Goal: Task Accomplishment & Management: Complete application form

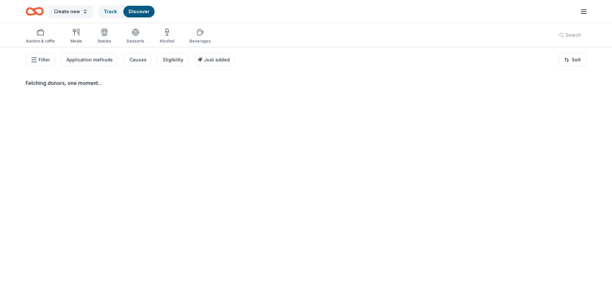
scroll to position [47, 0]
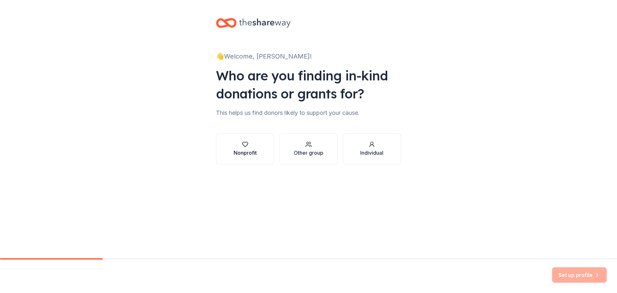
click at [256, 149] on div "Nonprofit" at bounding box center [244, 153] width 23 height 8
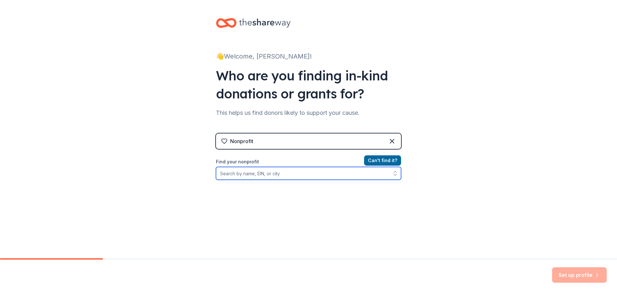
click at [289, 175] on input "Find your nonprofit" at bounding box center [308, 173] width 185 height 13
paste input "59-2447411"
type input "59-2447411"
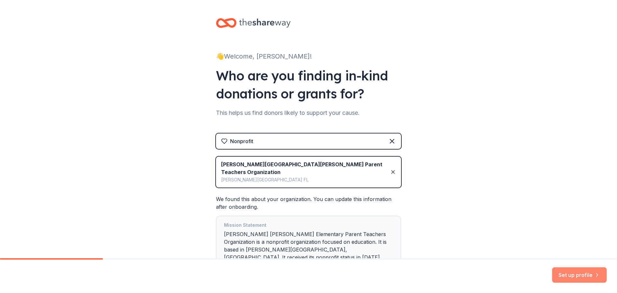
click at [560, 270] on button "Set up profile" at bounding box center [579, 274] width 55 height 15
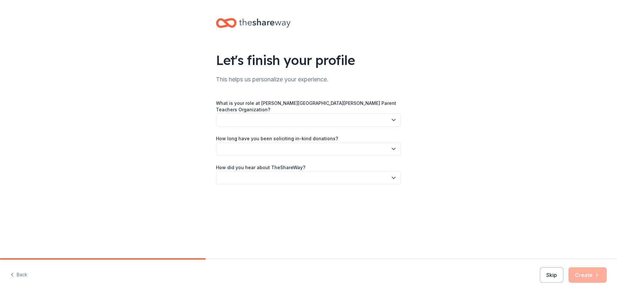
click at [306, 113] on button "button" at bounding box center [308, 119] width 185 height 13
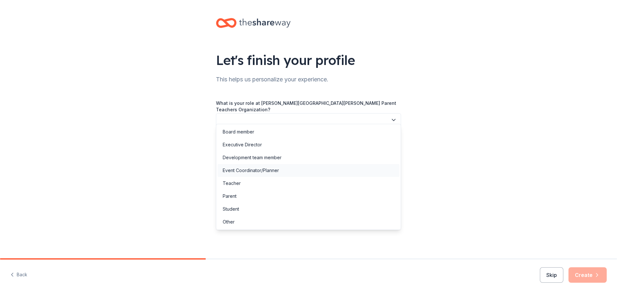
click at [289, 169] on div "Event Coordinator/Planner" at bounding box center [308, 170] width 182 height 13
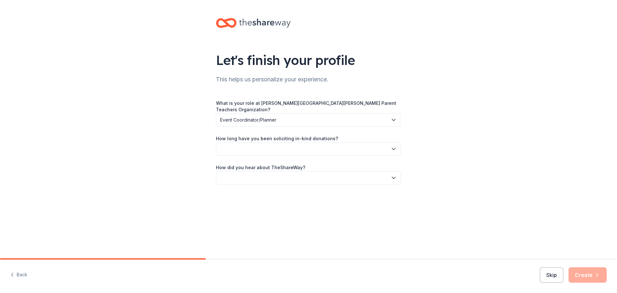
click at [274, 144] on button "button" at bounding box center [308, 148] width 185 height 13
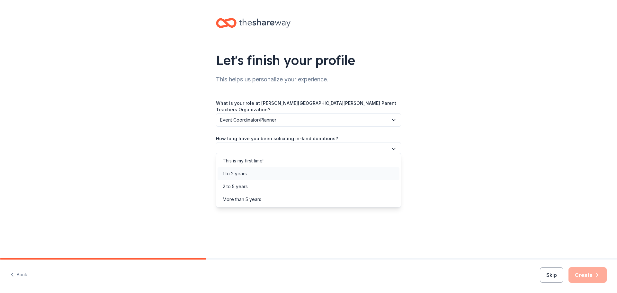
click at [269, 168] on div "1 to 2 years" at bounding box center [308, 173] width 182 height 13
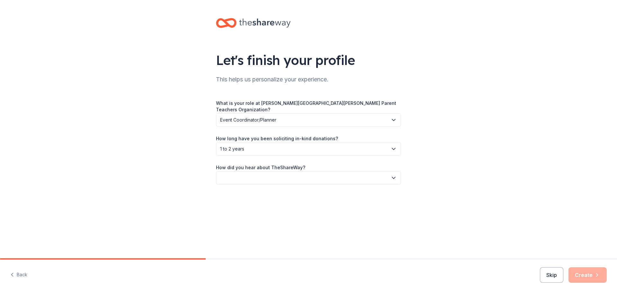
click at [269, 171] on button "button" at bounding box center [308, 177] width 185 height 13
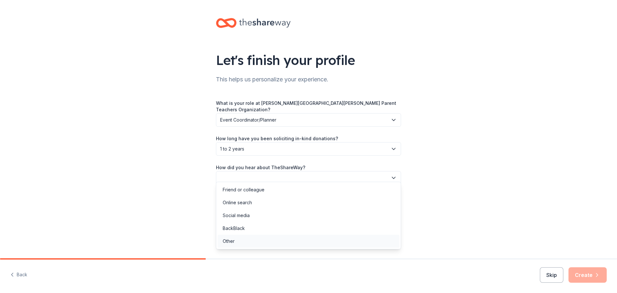
click at [260, 238] on div "Other" at bounding box center [308, 240] width 182 height 13
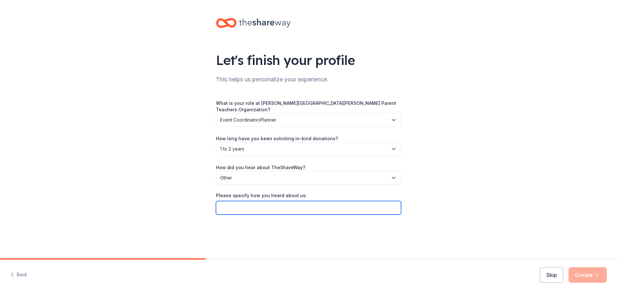
click at [264, 202] on input "Please specify how you heard about us:" at bounding box center [308, 207] width 185 height 13
click at [265, 164] on label "How did you hear about TheShareWay?" at bounding box center [260, 167] width 89 height 6
click at [265, 174] on span "Other" at bounding box center [304, 178] width 168 height 8
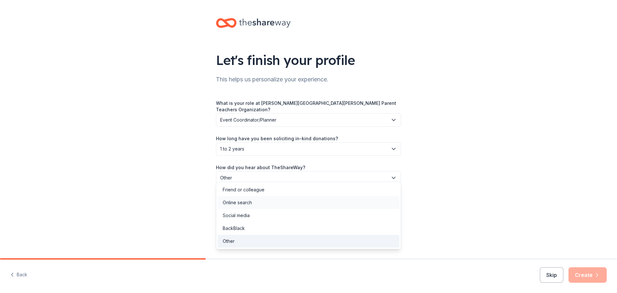
click at [267, 205] on div "Online search" at bounding box center [308, 202] width 182 height 13
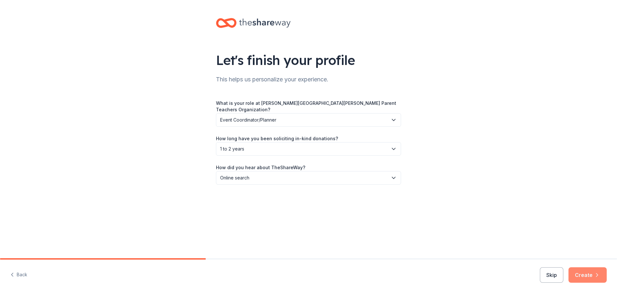
click at [599, 276] on icon "button" at bounding box center [596, 274] width 6 height 6
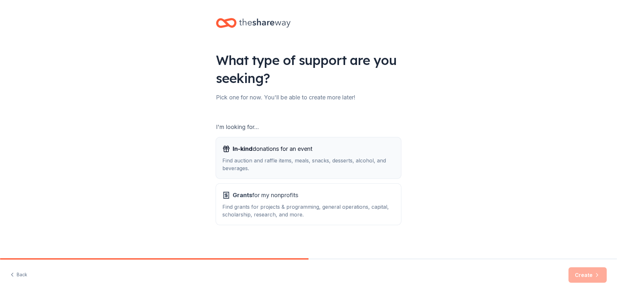
click at [275, 149] on span "In-kind donations for an event" at bounding box center [272, 149] width 80 height 10
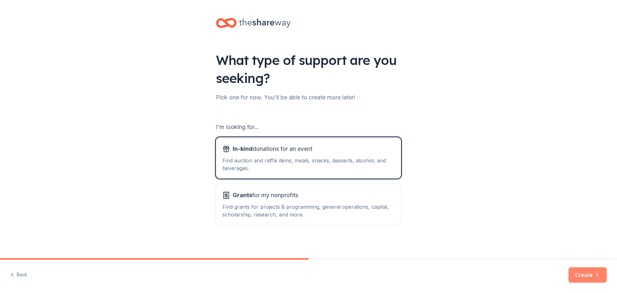
click at [590, 278] on button "Create" at bounding box center [587, 274] width 38 height 15
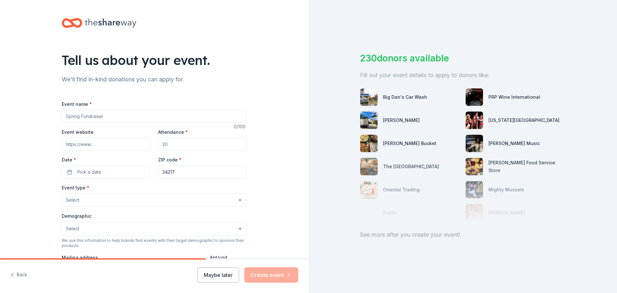
click at [92, 115] on input "Event name *" at bounding box center [154, 116] width 185 height 13
click at [117, 144] on input "Event website" at bounding box center [106, 143] width 89 height 13
type input "www.amepto.org"
type input "250"
click at [113, 175] on button "Pick a date" at bounding box center [106, 171] width 89 height 13
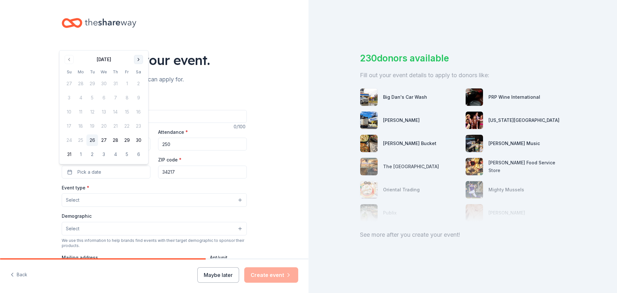
click at [139, 63] on button "Go to next month" at bounding box center [138, 59] width 9 height 9
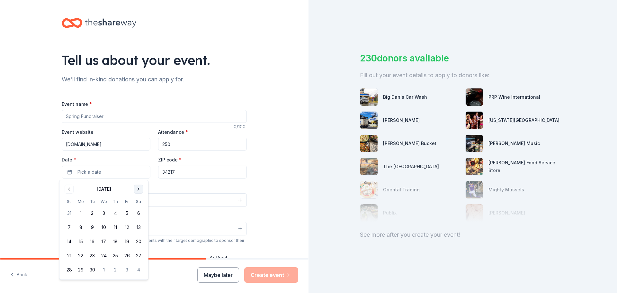
click at [139, 63] on div "Tell us about your event." at bounding box center [154, 60] width 185 height 18
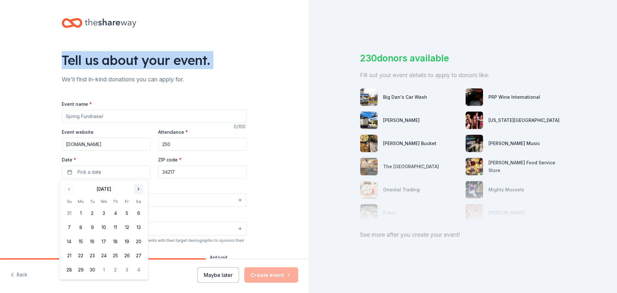
click at [139, 63] on div "Tell us about your event." at bounding box center [154, 60] width 185 height 18
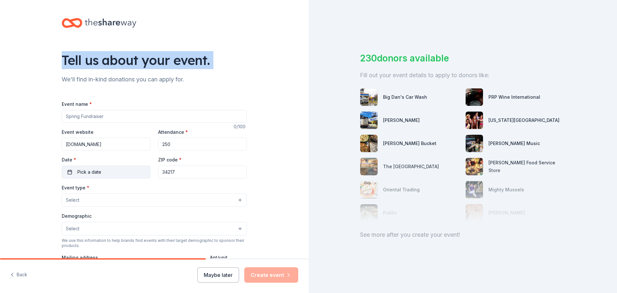
click at [102, 172] on button "Pick a date" at bounding box center [106, 171] width 89 height 13
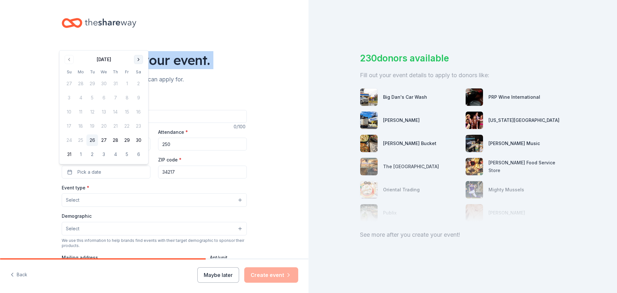
click at [138, 59] on button "Go to next month" at bounding box center [138, 59] width 9 height 9
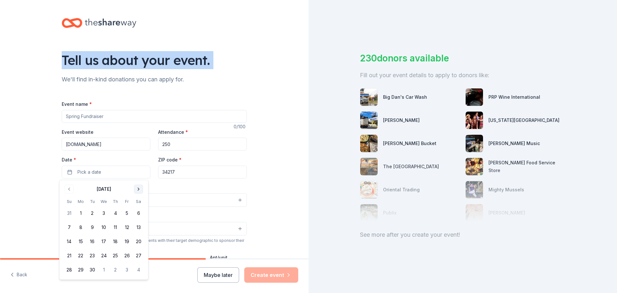
click at [136, 190] on button "Go to next month" at bounding box center [138, 188] width 9 height 9
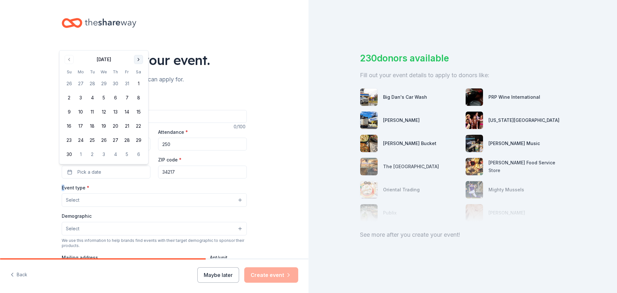
click at [136, 190] on div "Event type * Select" at bounding box center [154, 194] width 185 height 23
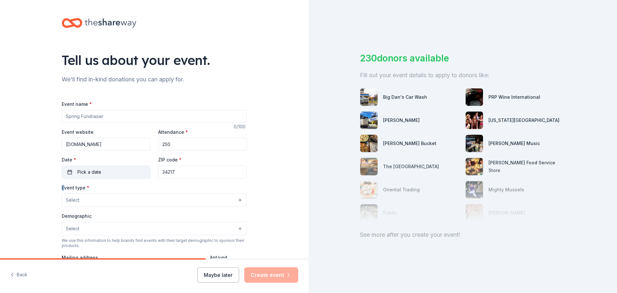
click at [102, 171] on button "Pick a date" at bounding box center [106, 171] width 89 height 13
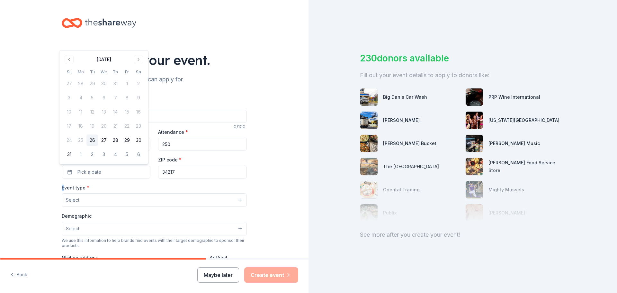
click at [137, 57] on button "Go to next month" at bounding box center [138, 59] width 9 height 9
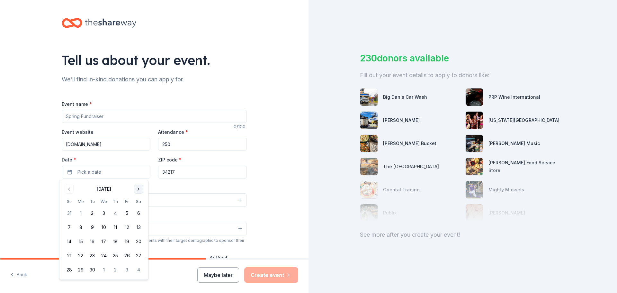
click at [137, 193] on button "Go to next month" at bounding box center [138, 188] width 9 height 9
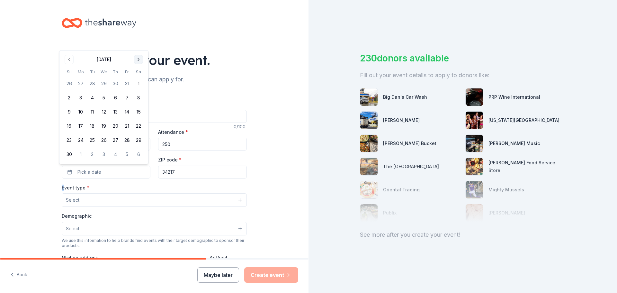
click at [137, 61] on button "Go to next month" at bounding box center [138, 59] width 9 height 9
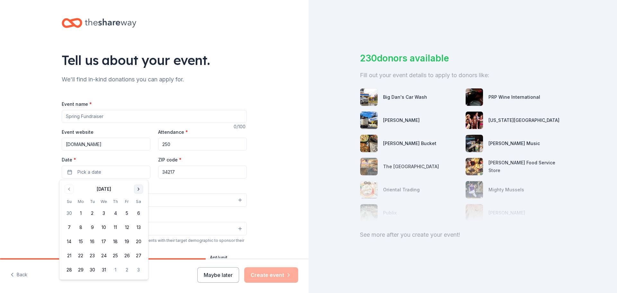
click at [138, 190] on button "Go to next month" at bounding box center [138, 188] width 9 height 9
click at [139, 243] on button "18" at bounding box center [139, 241] width 12 height 12
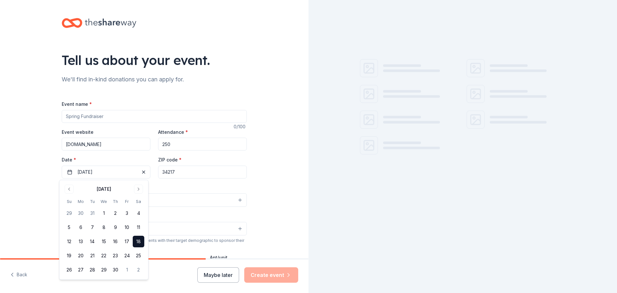
click at [178, 183] on div "Event name * 0 /100 Event website www.amepto.org Attendance * 250 Date * 04/18/…" at bounding box center [154, 248] width 185 height 297
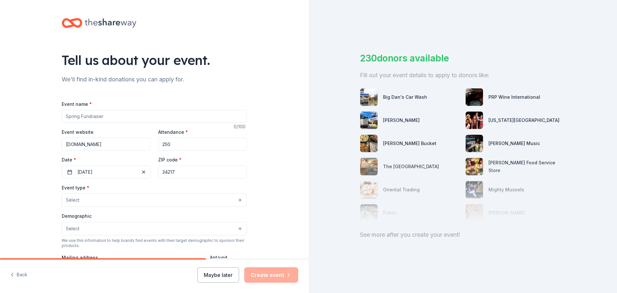
click at [180, 170] on input "34217" at bounding box center [202, 171] width 89 height 13
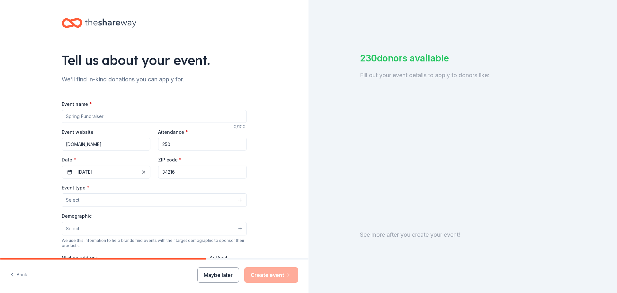
click at [41, 186] on div "Tell us about your event. We'll find in-kind donations you can apply for. Event…" at bounding box center [154, 213] width 308 height 427
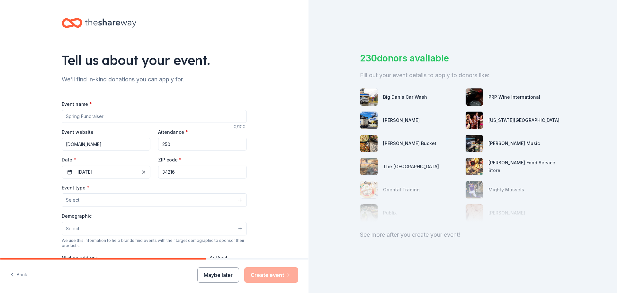
click at [198, 175] on input "34216" at bounding box center [202, 171] width 89 height 13
type input "34217"
click at [47, 175] on div "Tell us about your event. We'll find in-kind donations you can apply for. Event…" at bounding box center [154, 213] width 308 height 427
click at [89, 205] on button "Select" at bounding box center [154, 199] width 185 height 13
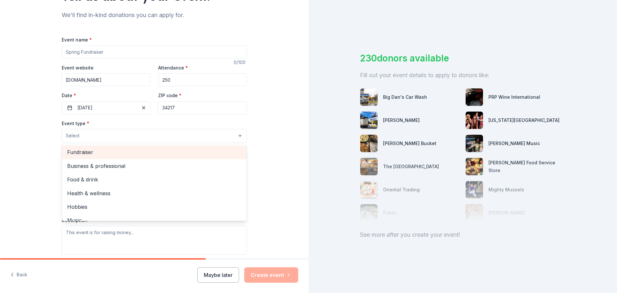
click at [92, 155] on span "Fundraiser" at bounding box center [154, 152] width 174 height 8
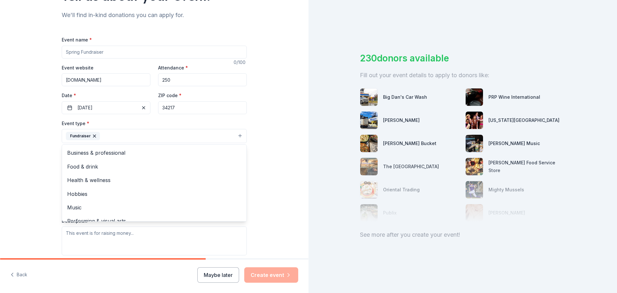
click at [40, 157] on div "Tell us about your event. We'll find in-kind donations you can apply for. Event…" at bounding box center [154, 150] width 308 height 428
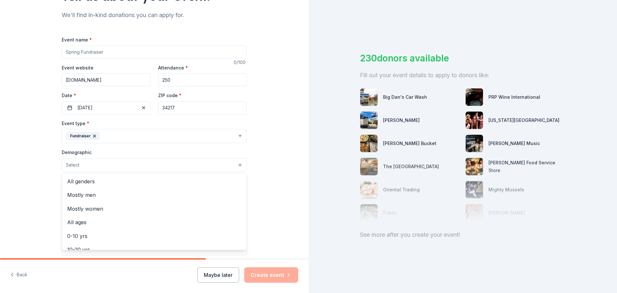
click at [93, 163] on button "Select" at bounding box center [154, 164] width 185 height 13
click at [116, 135] on div "Event type * Fundraiser Demographic Select All genders Mostly men Mostly women …" at bounding box center [154, 187] width 185 height 136
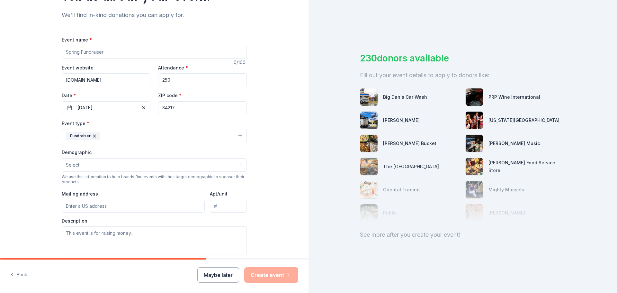
click at [153, 136] on button "Fundraiser" at bounding box center [154, 136] width 185 height 14
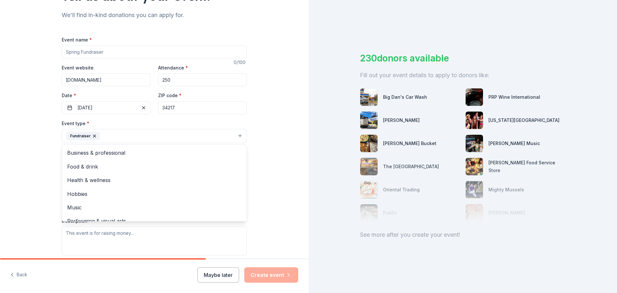
click at [43, 166] on div "Tell us about your event. We'll find in-kind donations you can apply for. Event…" at bounding box center [154, 150] width 308 height 428
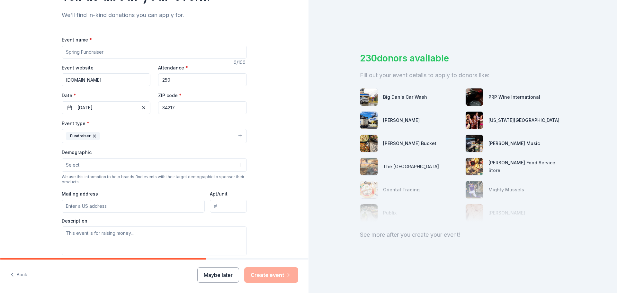
click at [87, 163] on button "Select" at bounding box center [154, 164] width 185 height 13
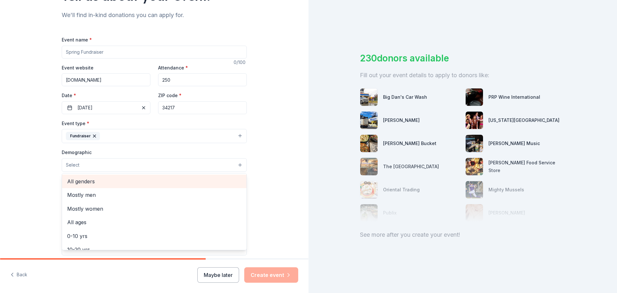
click at [91, 179] on span "All genders" at bounding box center [154, 181] width 174 height 8
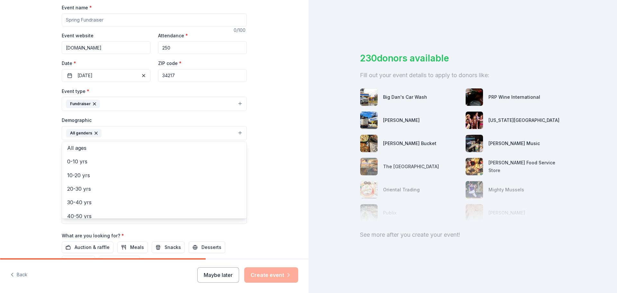
scroll to position [25, 0]
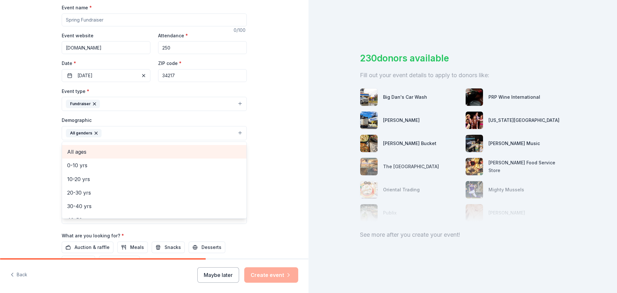
click at [88, 154] on span "All ages" at bounding box center [154, 151] width 174 height 8
click at [32, 161] on div "Tell us about your event. We'll find in-kind donations you can apply for. Event…" at bounding box center [154, 118] width 308 height 429
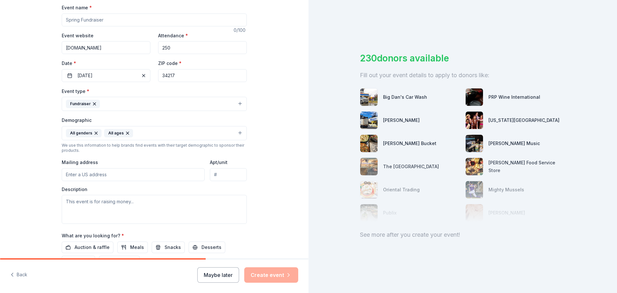
click at [110, 20] on input "Event name *" at bounding box center [154, 19] width 185 height 13
type input "Annual Spring Gala"
click at [92, 211] on textarea at bounding box center [154, 209] width 185 height 29
click at [105, 207] on textarea at bounding box center [154, 209] width 185 height 29
paste textarea "The PTO is responsible for a handful of events throughout the year and each yea…"
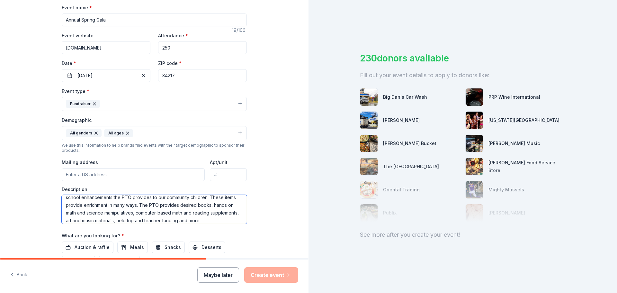
scroll to position [62, 0]
type textarea "The PTO is responsible for a handful of events throughout the year and each yea…"
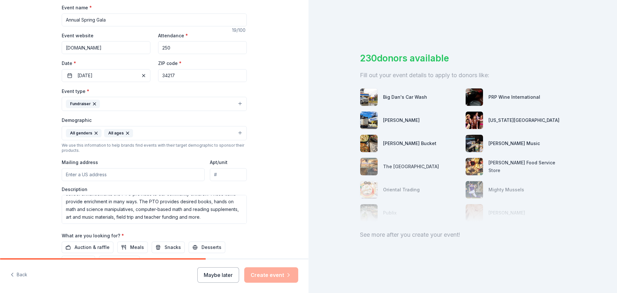
click at [79, 175] on input "Mailing address" at bounding box center [133, 174] width 143 height 13
click at [93, 177] on input "Mailing address" at bounding box center [133, 174] width 143 height 13
paste input "4700 Gulf Dr"
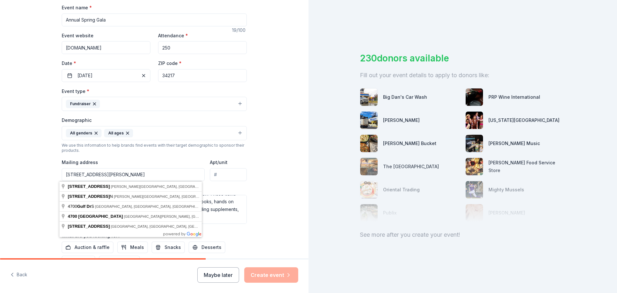
type input "4700 Gulf Drive, Holmes Beach, FL, 34217"
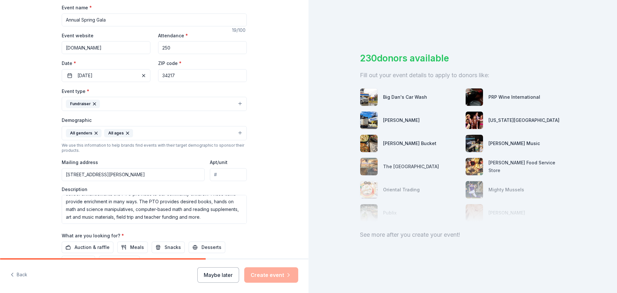
click at [31, 183] on div "Tell us about your event. We'll find in-kind donations you can apply for. Event…" at bounding box center [154, 118] width 308 height 429
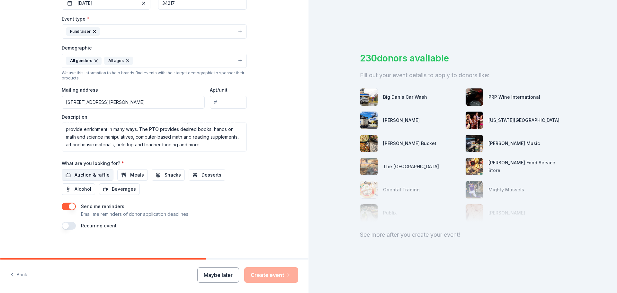
scroll to position [171, 0]
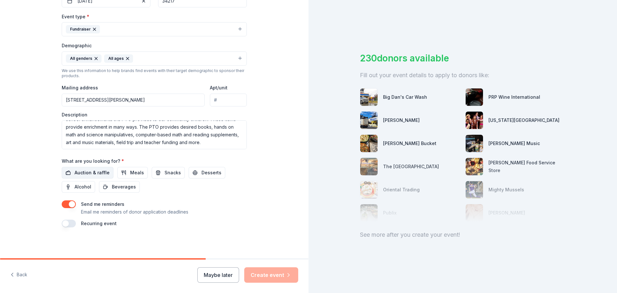
click at [81, 173] on span "Auction & raffle" at bounding box center [91, 173] width 35 height 8
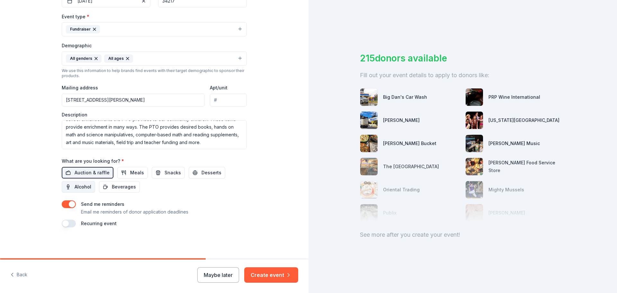
click at [70, 187] on button "Alcohol" at bounding box center [78, 187] width 33 height 12
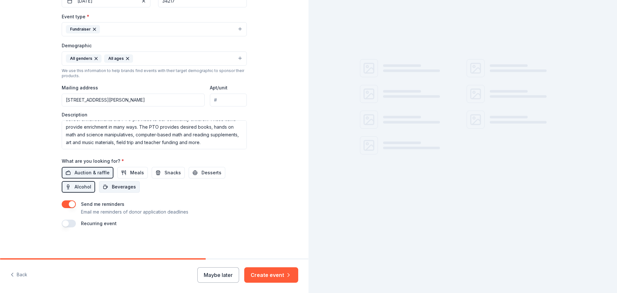
click at [112, 186] on span "Beverages" at bounding box center [124, 187] width 24 height 8
click at [130, 173] on span "Meals" at bounding box center [137, 173] width 14 height 8
click at [165, 172] on span "Snacks" at bounding box center [172, 173] width 16 height 8
click at [193, 172] on button "Desserts" at bounding box center [206, 173] width 37 height 12
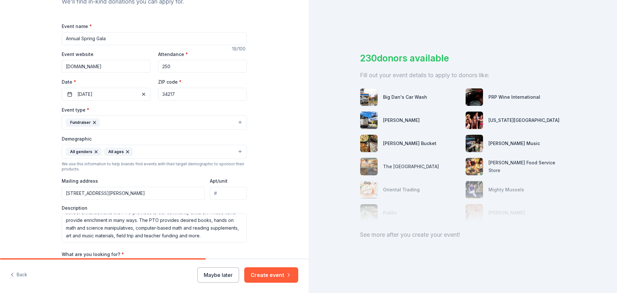
scroll to position [74, 0]
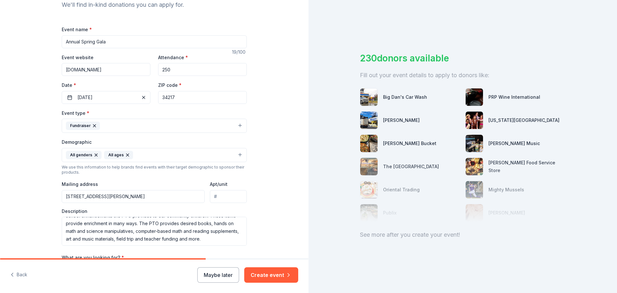
click at [152, 121] on button "Fundraiser" at bounding box center [154, 125] width 185 height 14
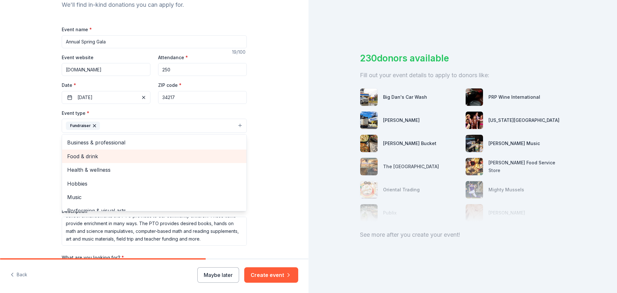
click at [138, 154] on span "Food & drink" at bounding box center [154, 156] width 174 height 8
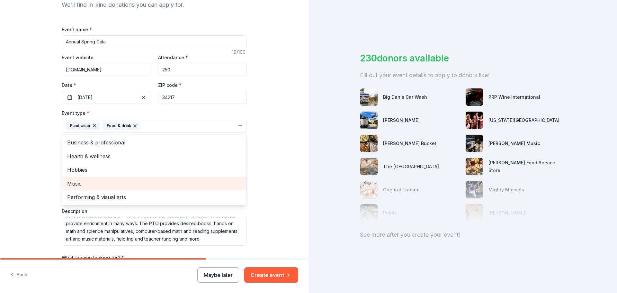
click at [134, 185] on span "Music" at bounding box center [154, 183] width 174 height 8
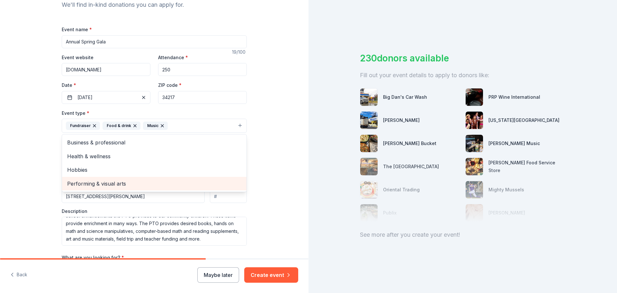
click at [181, 185] on span "Performing & visual arts" at bounding box center [154, 183] width 174 height 8
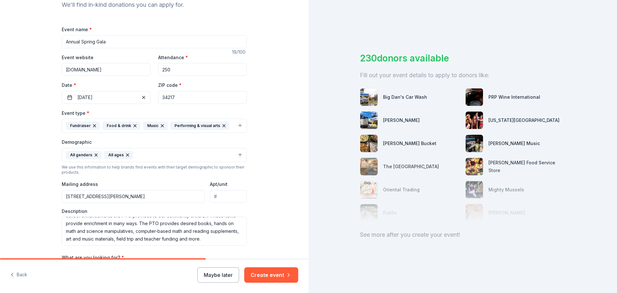
click at [221, 126] on icon "button" at bounding box center [223, 125] width 5 height 5
click at [271, 276] on button "Create event" at bounding box center [271, 274] width 54 height 15
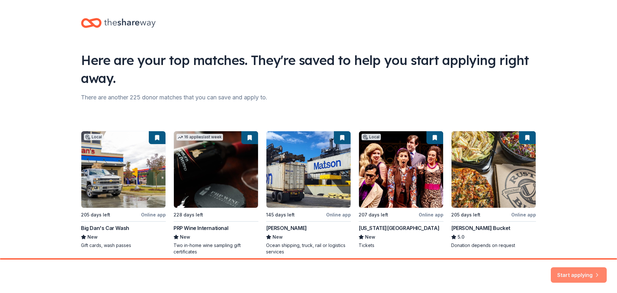
click at [580, 270] on button "Start applying" at bounding box center [578, 270] width 56 height 15
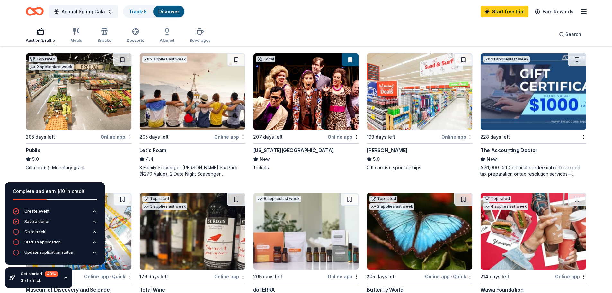
scroll to position [353, 0]
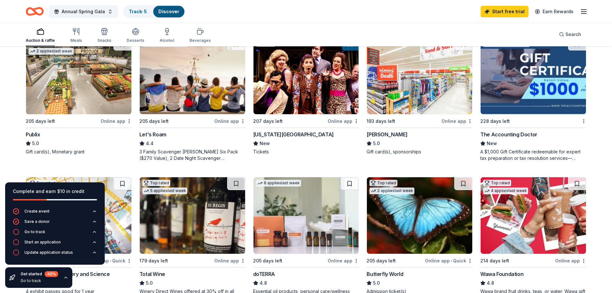
click at [13, 91] on div "301 results in Bradenton Beach, FL Application deadlines 0 this month 1 in Octo…" at bounding box center [306, 134] width 612 height 880
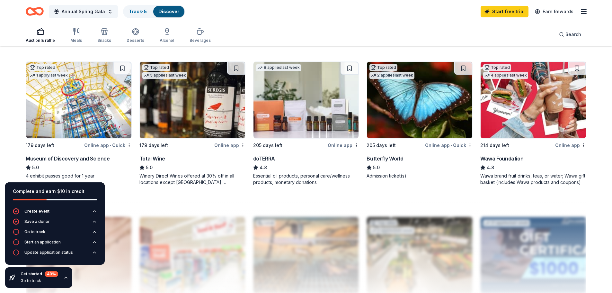
scroll to position [450, 0]
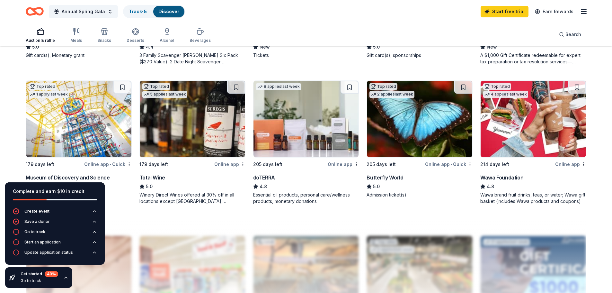
click at [84, 114] on img at bounding box center [78, 119] width 105 height 76
click at [584, 13] on icon "button" at bounding box center [584, 12] width 8 height 8
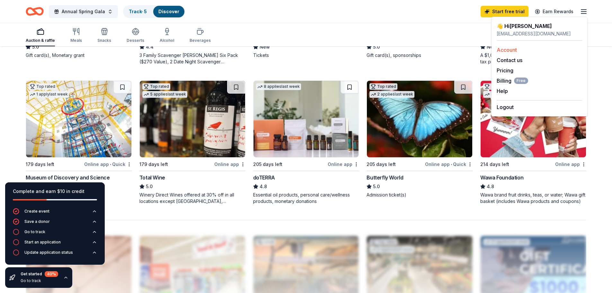
click at [509, 50] on link "Account" at bounding box center [506, 50] width 20 height 6
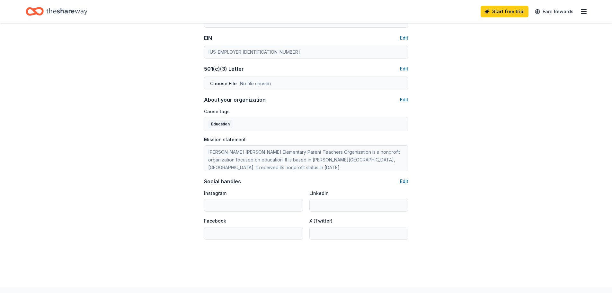
scroll to position [321, 0]
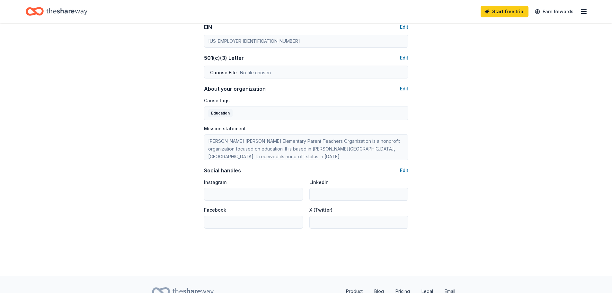
click at [399, 168] on div "Social handles Edit" at bounding box center [306, 170] width 204 height 8
click at [404, 170] on button "Edit" at bounding box center [404, 170] width 8 height 8
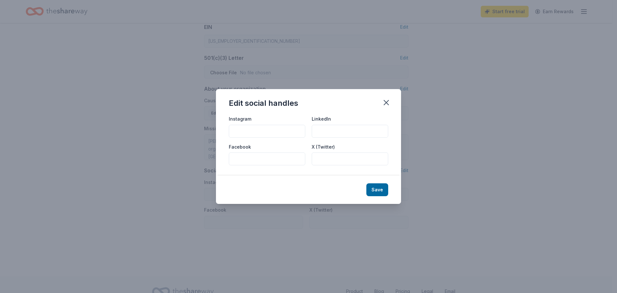
click at [267, 128] on input "Instagram" at bounding box center [267, 131] width 76 height 13
click at [250, 130] on input "@pto_Ame" at bounding box center [267, 131] width 76 height 13
type input "@pto_ame"
click at [290, 158] on input "Facebook" at bounding box center [267, 158] width 76 height 13
click at [298, 164] on input "Facebook" at bounding box center [267, 158] width 76 height 13
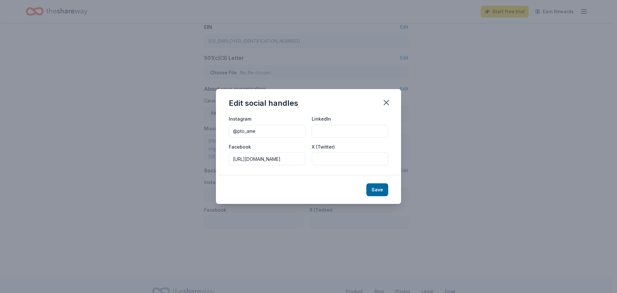
type input "https://facebook.com/amepto"
click at [290, 133] on input "@pto_ame" at bounding box center [267, 131] width 76 height 13
click at [377, 190] on button "Save" at bounding box center [377, 189] width 22 height 13
type input "@pto_ame"
type input "https://facebook.com/amepto"
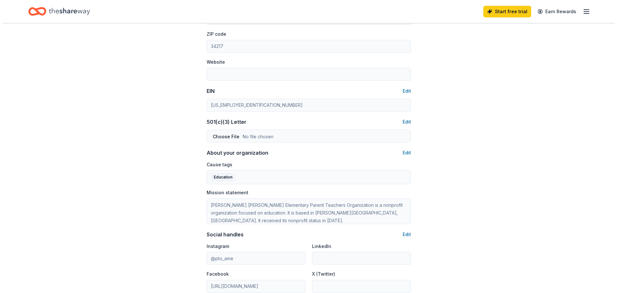
scroll to position [257, 0]
click at [406, 153] on button "Edit" at bounding box center [404, 153] width 8 height 8
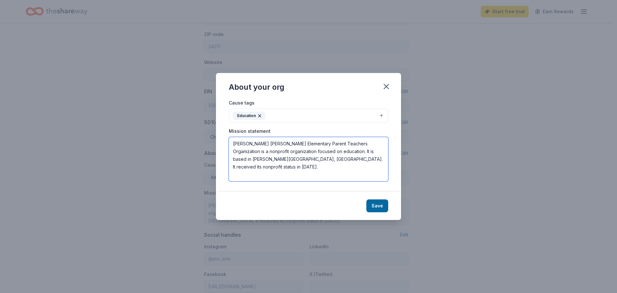
click at [277, 148] on textarea "Anna Maria Elementary Parent Teachers Organization is a nonprofit organization …" at bounding box center [308, 159] width 159 height 44
drag, startPoint x: 332, startPoint y: 162, endPoint x: 231, endPoint y: 143, distance: 102.2
click at [231, 143] on textarea "Anna Maria Elementary Parent Teachers Organization is a nonprofit organization …" at bounding box center [308, 159] width 159 height 44
paste textarea "The objectives of this organization are as follows: A. To promote the welfare o…"
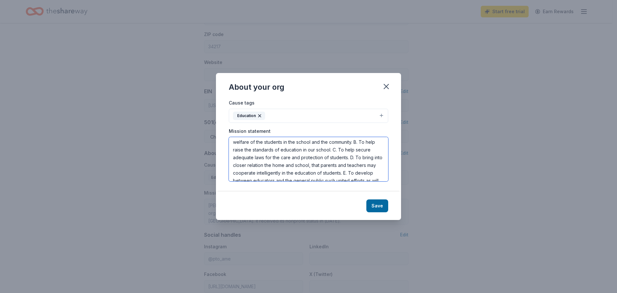
scroll to position [0, 0]
click at [339, 143] on textarea "The objectives of this organization are as follows: A. To promote the welfare o…" at bounding box center [308, 159] width 159 height 44
click at [259, 161] on textarea "The objectives of this organization are as follows: A. To promote the welfare o…" at bounding box center [308, 159] width 159 height 44
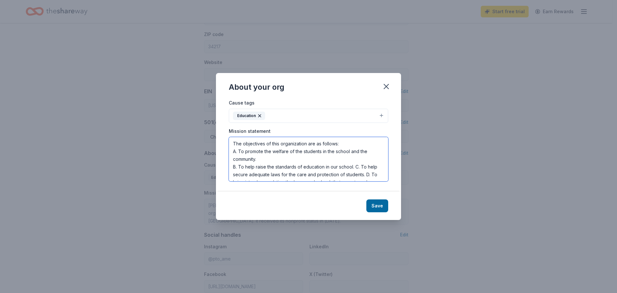
click at [356, 167] on textarea "The objectives of this organization are as follows: A. To promote the welfare o…" at bounding box center [308, 159] width 159 height 44
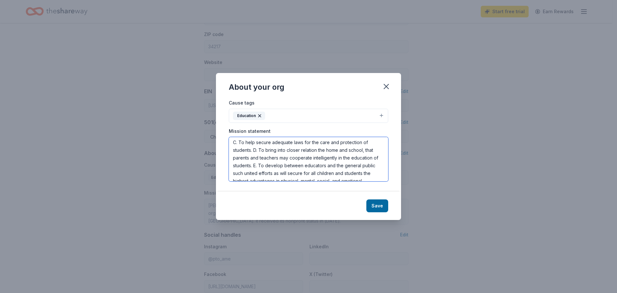
click at [254, 150] on textarea "The objectives of this organization are as follows: A. To promote the welfare o…" at bounding box center [308, 159] width 159 height 44
click at [254, 156] on textarea "The objectives of this organization are as follows: A. To promote the welfare o…" at bounding box center [308, 159] width 159 height 44
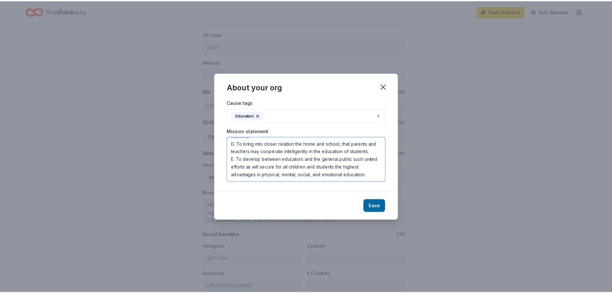
scroll to position [54, 0]
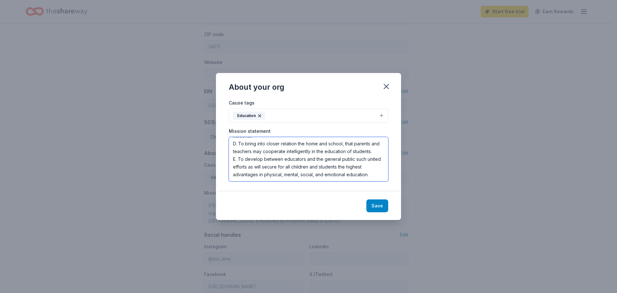
type textarea "The objectives of this organization are as follows: A. To promote the welfare o…"
click at [385, 208] on button "Save" at bounding box center [377, 205] width 22 height 13
type textarea "The objectives of this organization are as follows: A. To promote the welfare o…"
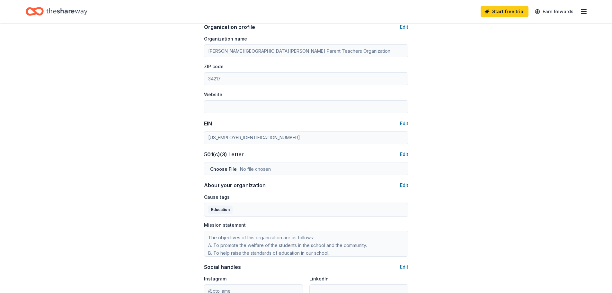
scroll to position [193, 0]
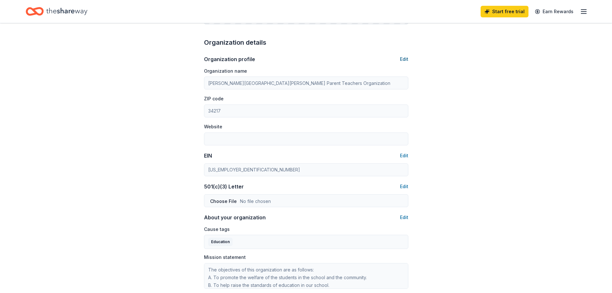
click at [407, 56] on button "Edit" at bounding box center [404, 59] width 8 height 8
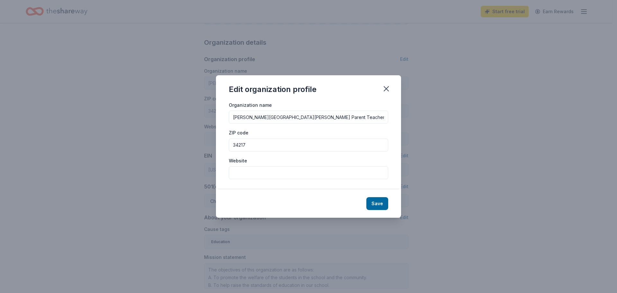
click at [268, 174] on input "Website" at bounding box center [308, 172] width 159 height 13
paste input "https://amepto.org/"
type input "https://amepto.org/"
click at [373, 201] on button "Save" at bounding box center [377, 203] width 22 height 13
type input "https://amepto.org/"
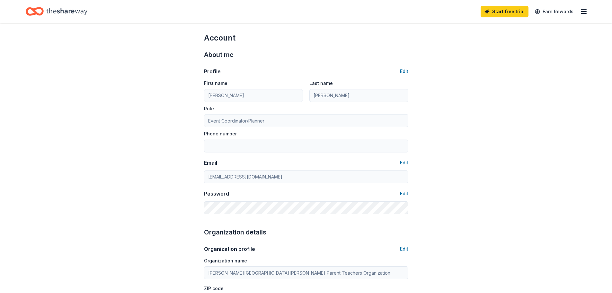
scroll to position [0, 0]
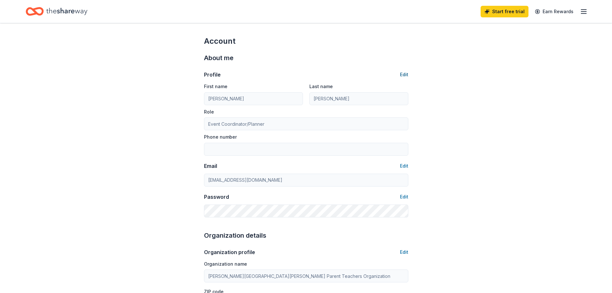
click at [402, 75] on button "Edit" at bounding box center [404, 75] width 8 height 8
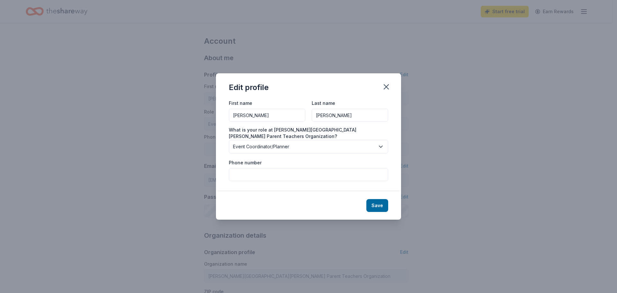
click at [267, 176] on input "Phone number" at bounding box center [308, 174] width 159 height 13
type input "608-999-1667"
click at [378, 209] on button "Save" at bounding box center [377, 205] width 22 height 13
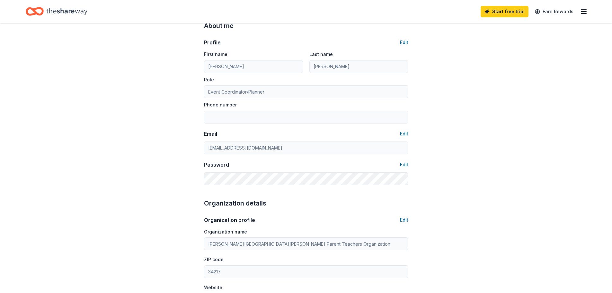
type input "608-999-1667"
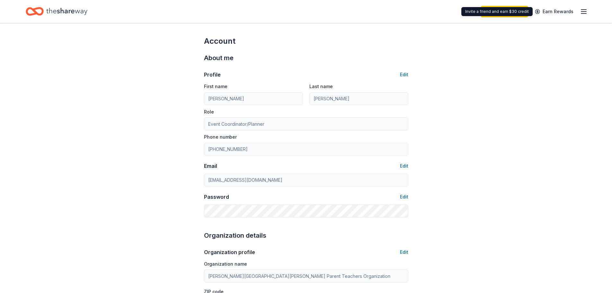
click at [582, 14] on icon "button" at bounding box center [584, 12] width 8 height 8
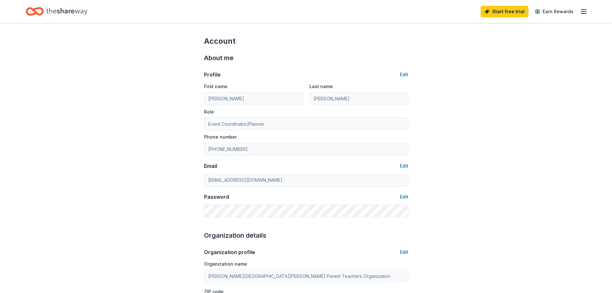
click at [81, 12] on icon "Home" at bounding box center [66, 11] width 41 height 7
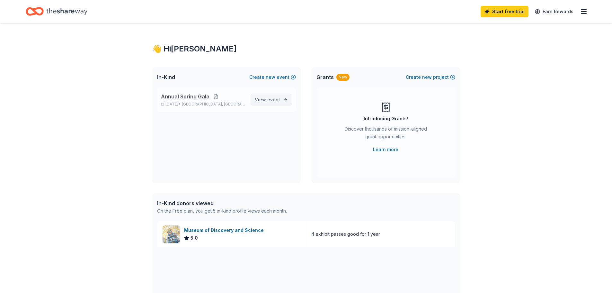
click at [267, 100] on span "View event" at bounding box center [267, 100] width 25 height 8
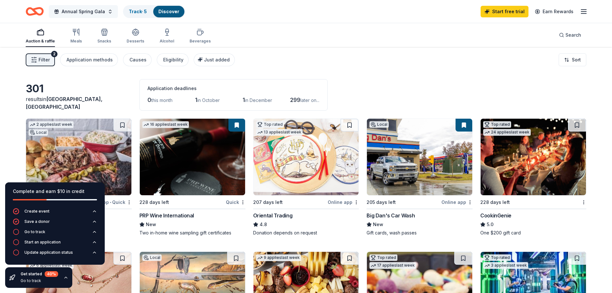
click at [94, 10] on span "Annual Spring Gala" at bounding box center [83, 12] width 43 height 8
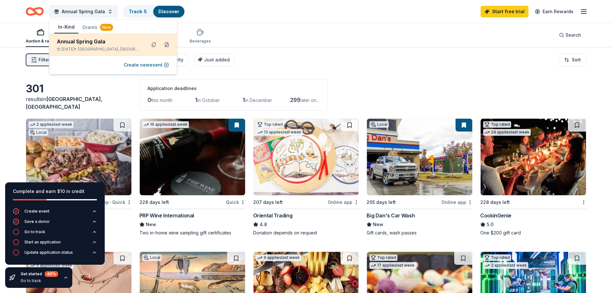
click at [169, 45] on button at bounding box center [167, 44] width 10 height 10
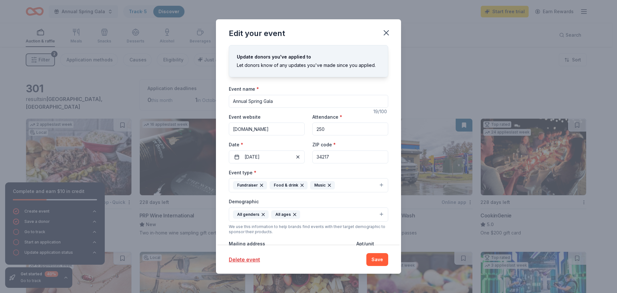
click at [233, 103] on input "Annual Spring Gala" at bounding box center [308, 101] width 159 height 13
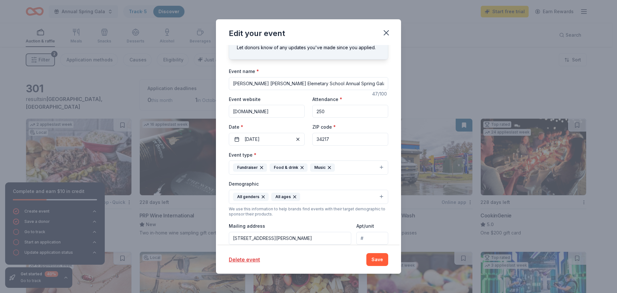
scroll to position [32, 0]
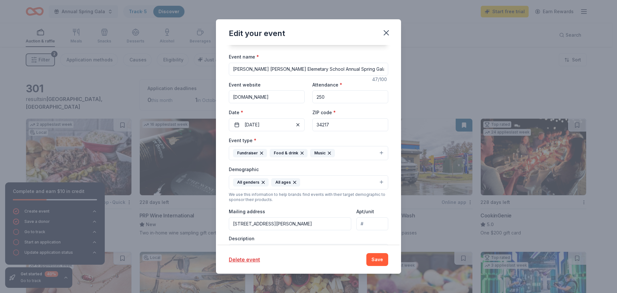
click at [271, 71] on input "Anna Maria Elemetary School Annual Spring Gala" at bounding box center [308, 69] width 159 height 13
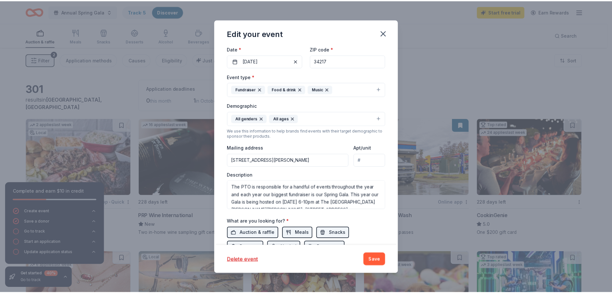
scroll to position [96, 0]
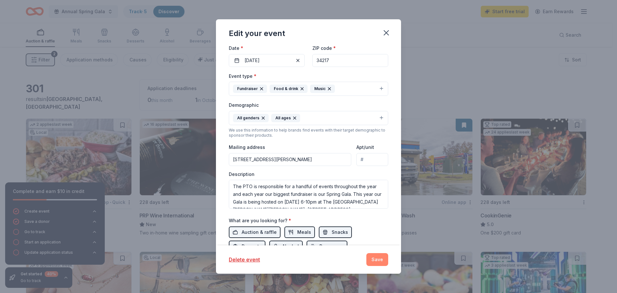
type input "[PERSON_NAME][GEOGRAPHIC_DATA][PERSON_NAME] Annual Spring Gala"
click at [382, 262] on button "Save" at bounding box center [377, 259] width 22 height 13
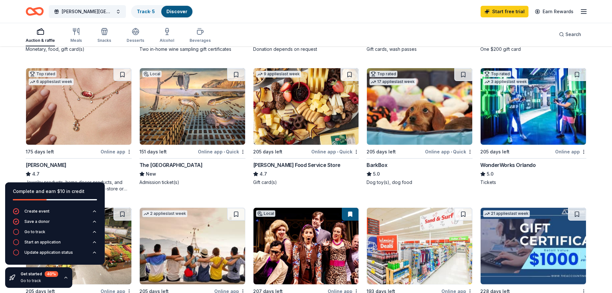
scroll to position [193, 0]
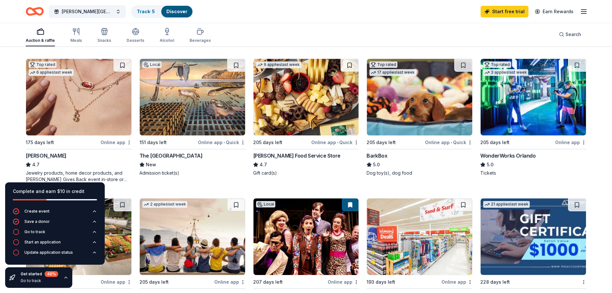
click at [202, 101] on img at bounding box center [192, 97] width 105 height 76
click at [540, 108] on img at bounding box center [532, 97] width 105 height 76
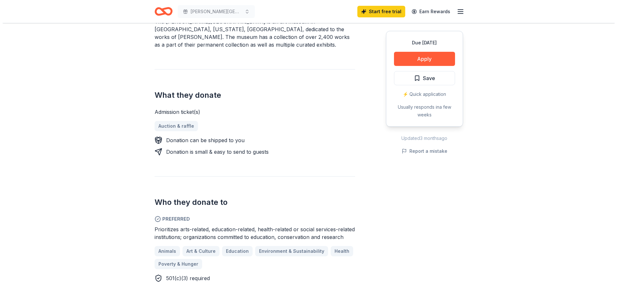
scroll to position [225, 0]
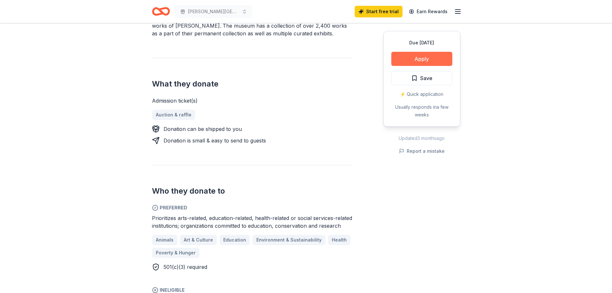
click at [414, 57] on button "Apply" at bounding box center [421, 59] width 61 height 14
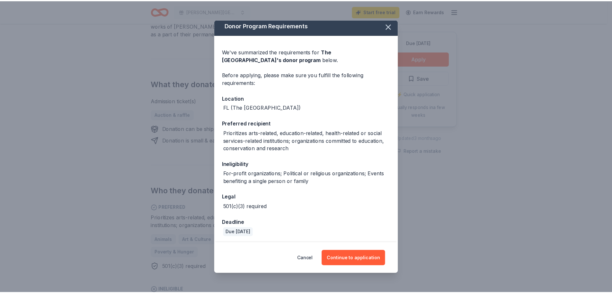
scroll to position [4, 0]
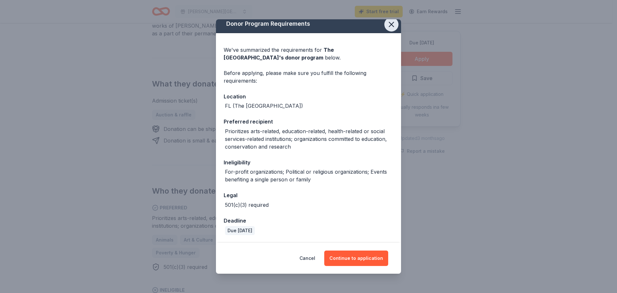
click at [387, 28] on icon "button" at bounding box center [391, 24] width 9 height 9
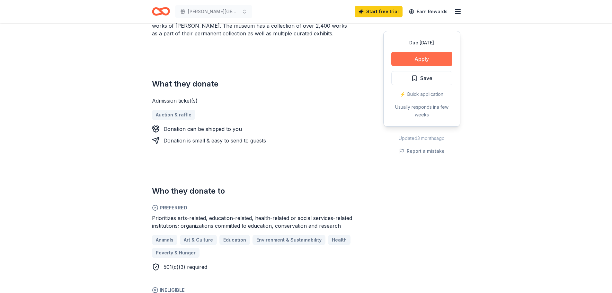
click at [434, 59] on button "Apply" at bounding box center [421, 59] width 61 height 14
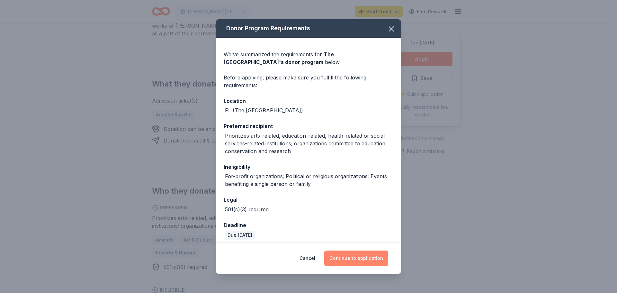
click at [347, 260] on button "Continue to application" at bounding box center [356, 257] width 64 height 15
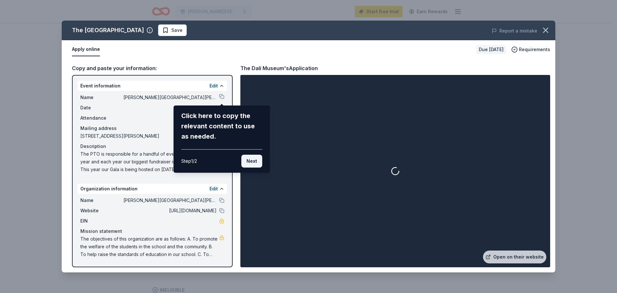
click at [251, 162] on button "Next" at bounding box center [251, 160] width 21 height 13
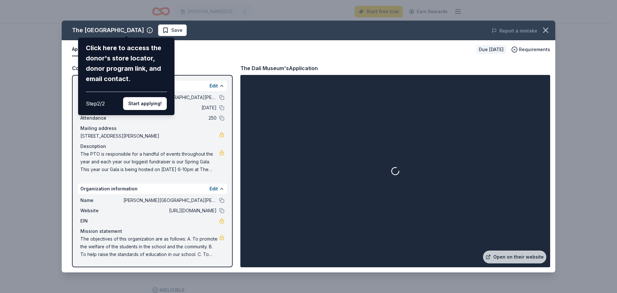
click at [149, 94] on div "Step 2 / 2 Start applying!" at bounding box center [126, 101] width 81 height 18
click at [142, 103] on button "Start applying!" at bounding box center [145, 103] width 44 height 13
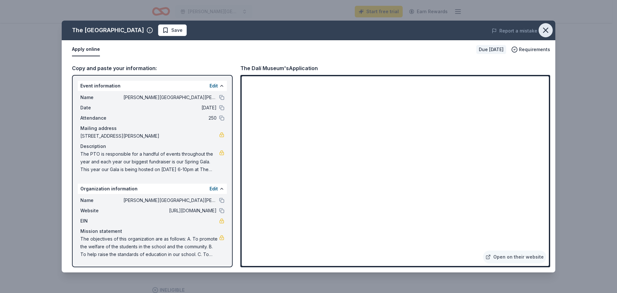
click at [549, 27] on icon "button" at bounding box center [545, 30] width 9 height 9
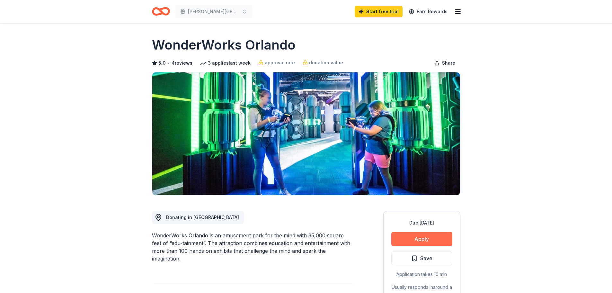
click at [430, 240] on button "Apply" at bounding box center [421, 239] width 61 height 14
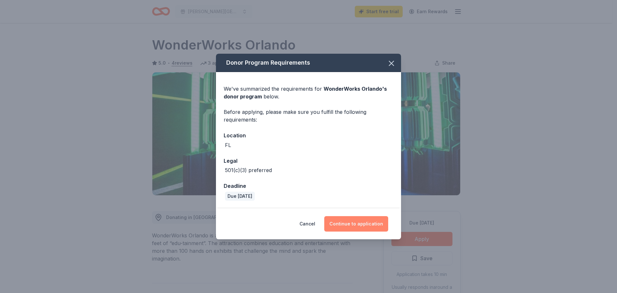
click at [366, 228] on button "Continue to application" at bounding box center [356, 223] width 64 height 15
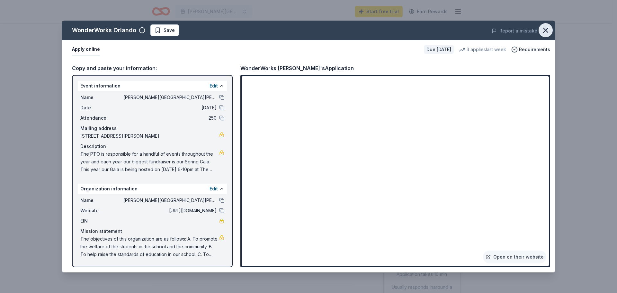
click at [547, 33] on icon "button" at bounding box center [545, 30] width 9 height 9
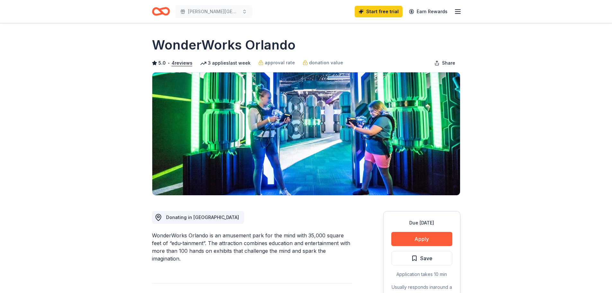
click at [165, 14] on icon "Home" at bounding box center [164, 11] width 10 height 6
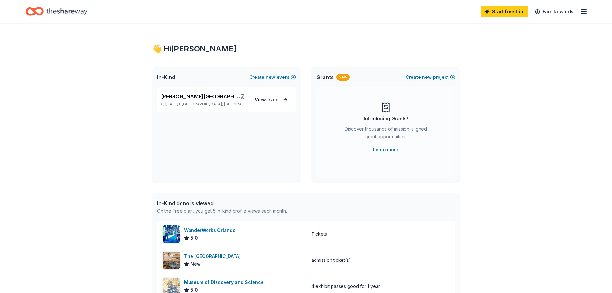
click at [43, 12] on icon "Home" at bounding box center [38, 11] width 10 height 6
click at [275, 99] on span "event" at bounding box center [273, 99] width 13 height 5
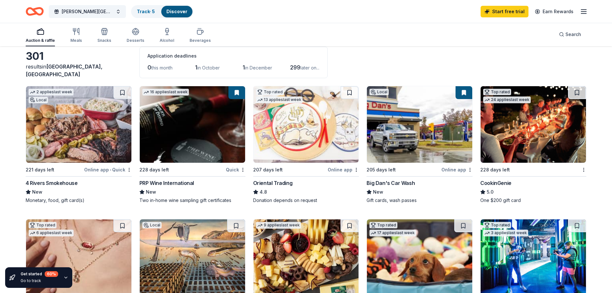
scroll to position [32, 0]
click at [196, 66] on div "0 this month 1 in October 1 in December 299 later on..." at bounding box center [233, 68] width 172 height 10
click at [205, 67] on span "in October" at bounding box center [208, 67] width 22 height 5
click at [197, 67] on span "1" at bounding box center [196, 67] width 2 height 7
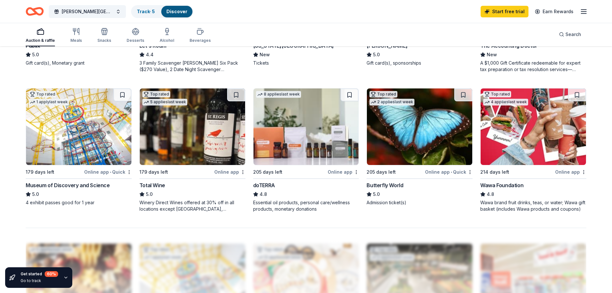
scroll to position [417, 0]
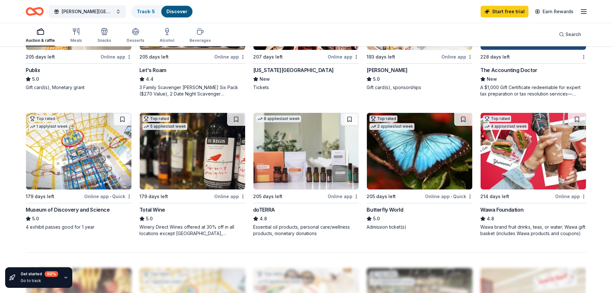
click at [380, 207] on div "Butterfly World" at bounding box center [384, 210] width 37 height 8
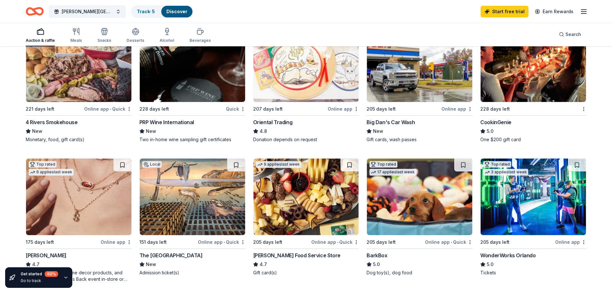
scroll to position [0, 0]
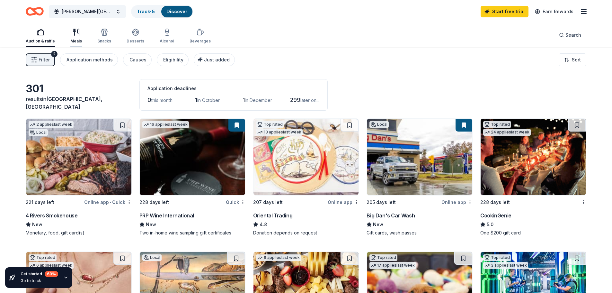
click at [80, 32] on div "button" at bounding box center [76, 32] width 12 height 8
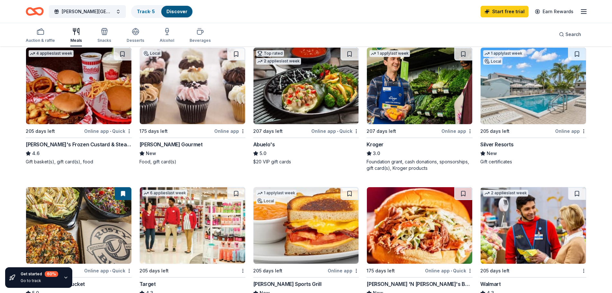
scroll to position [225, 0]
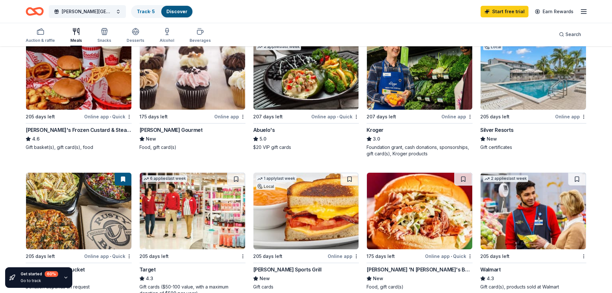
click at [493, 75] on img at bounding box center [532, 71] width 105 height 76
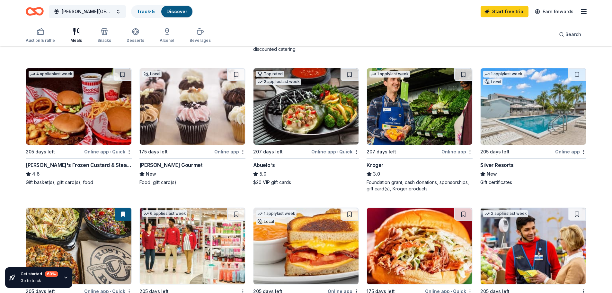
scroll to position [0, 0]
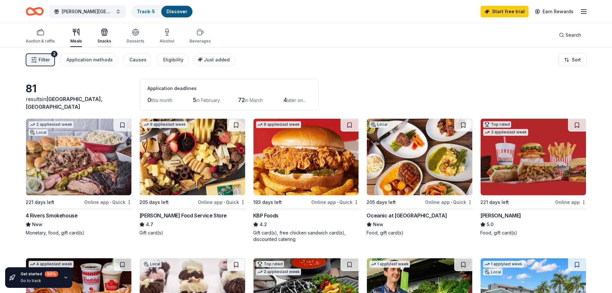
click at [110, 32] on div "button" at bounding box center [104, 32] width 14 height 8
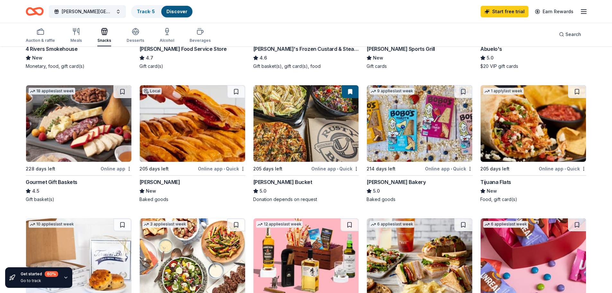
scroll to position [193, 0]
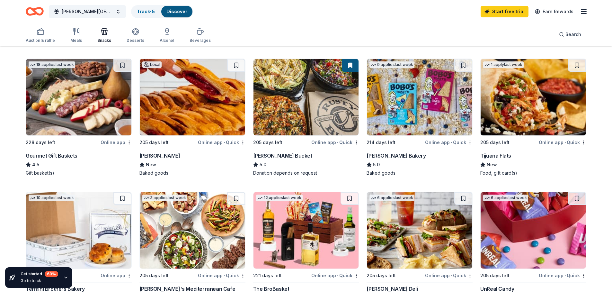
click at [57, 103] on img at bounding box center [78, 97] width 105 height 76
click at [31, 13] on icon "Home" at bounding box center [35, 11] width 18 height 15
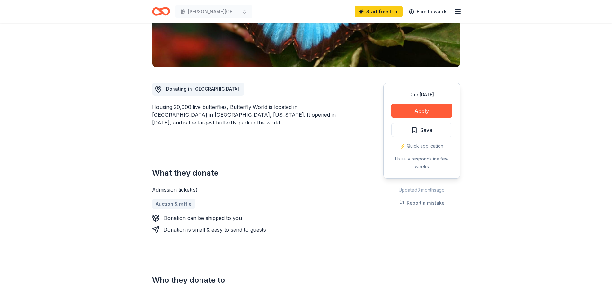
scroll to position [96, 0]
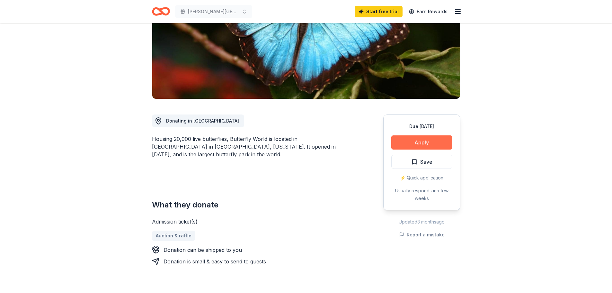
click at [434, 141] on button "Apply" at bounding box center [421, 142] width 61 height 14
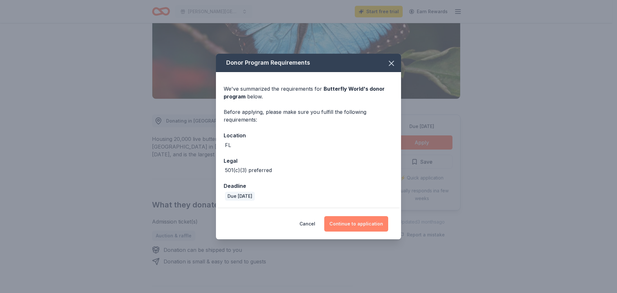
click at [365, 224] on button "Continue to application" at bounding box center [356, 223] width 64 height 15
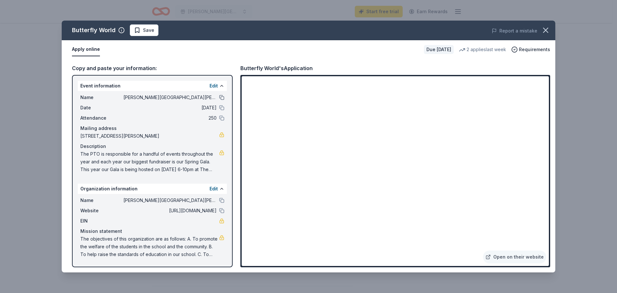
click at [220, 97] on button at bounding box center [221, 97] width 5 height 5
click at [548, 31] on icon "button" at bounding box center [545, 30] width 9 height 9
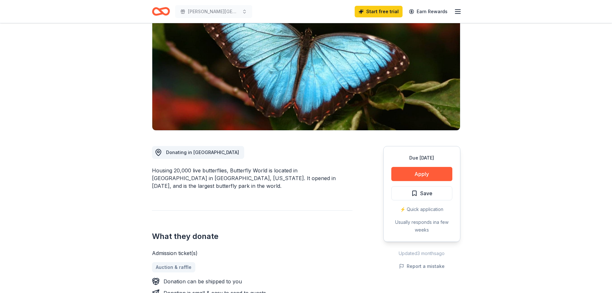
scroll to position [0, 0]
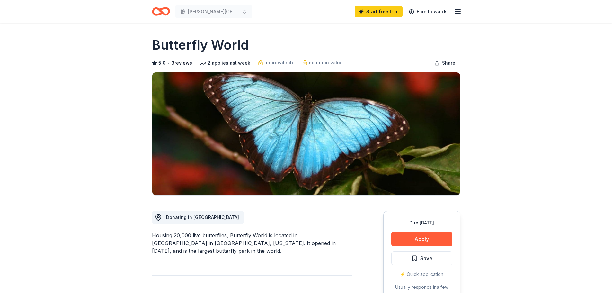
drag, startPoint x: 248, startPoint y: 47, endPoint x: 164, endPoint y: 44, distance: 84.2
click at [164, 44] on div "Butterfly World" at bounding box center [306, 45] width 308 height 18
click at [156, 43] on h1 "Butterfly World" at bounding box center [200, 45] width 97 height 18
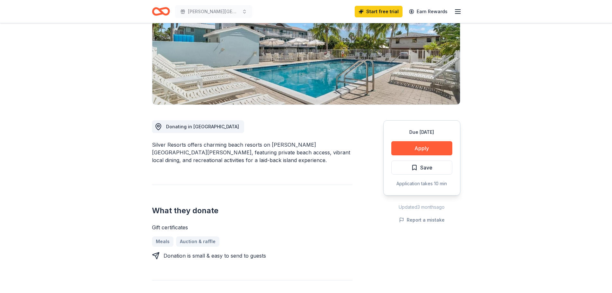
scroll to position [64, 0]
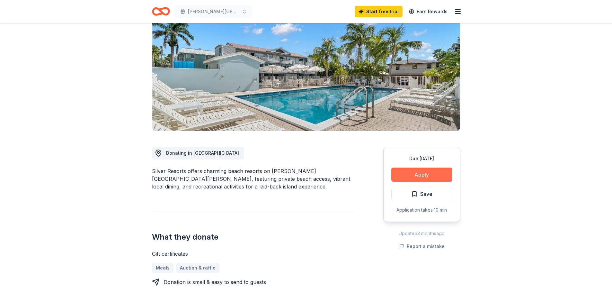
click at [438, 171] on button "Apply" at bounding box center [421, 174] width 61 height 14
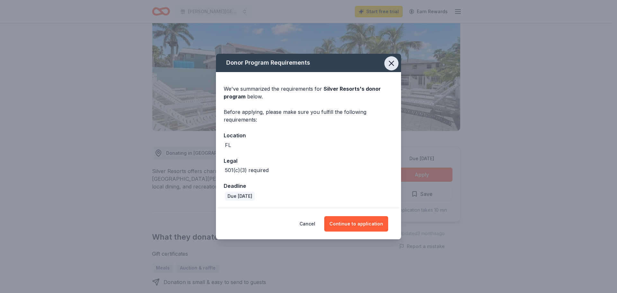
click at [398, 64] on button "button" at bounding box center [391, 63] width 14 height 14
